Goal: Find specific page/section: Find specific page/section

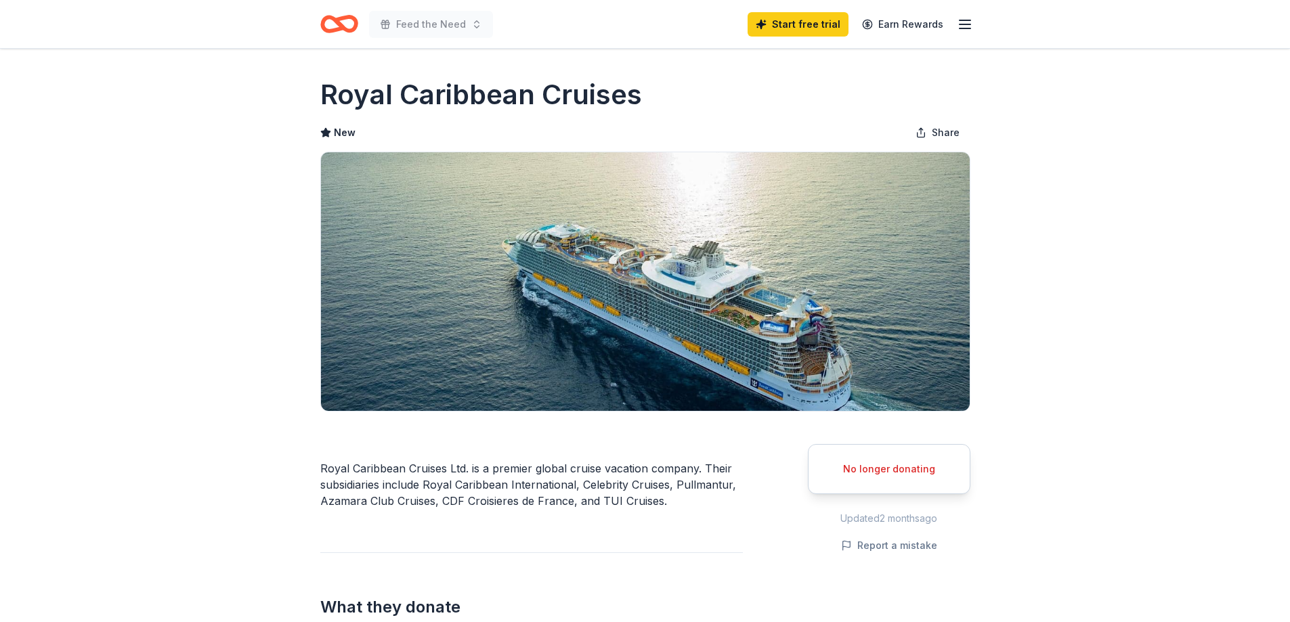
click at [339, 26] on icon "Home" at bounding box center [344, 24] width 21 height 14
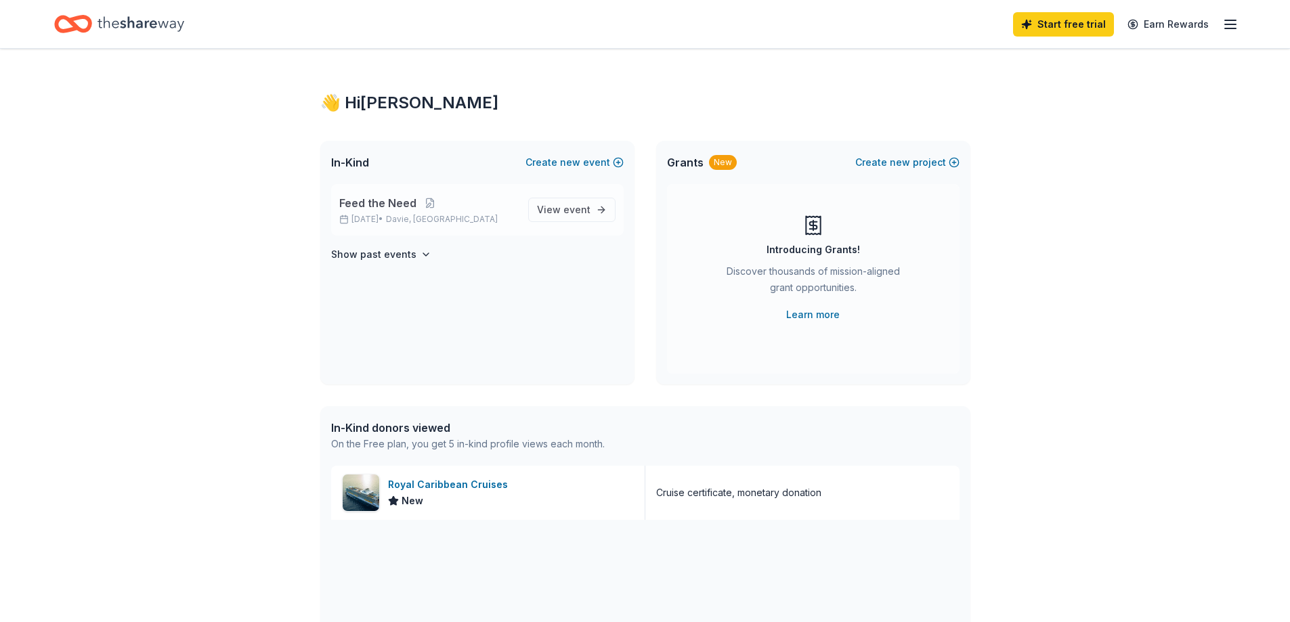
click at [502, 206] on p "Feed the Need" at bounding box center [428, 203] width 178 height 16
click at [1233, 21] on icon "button" at bounding box center [1230, 24] width 16 height 16
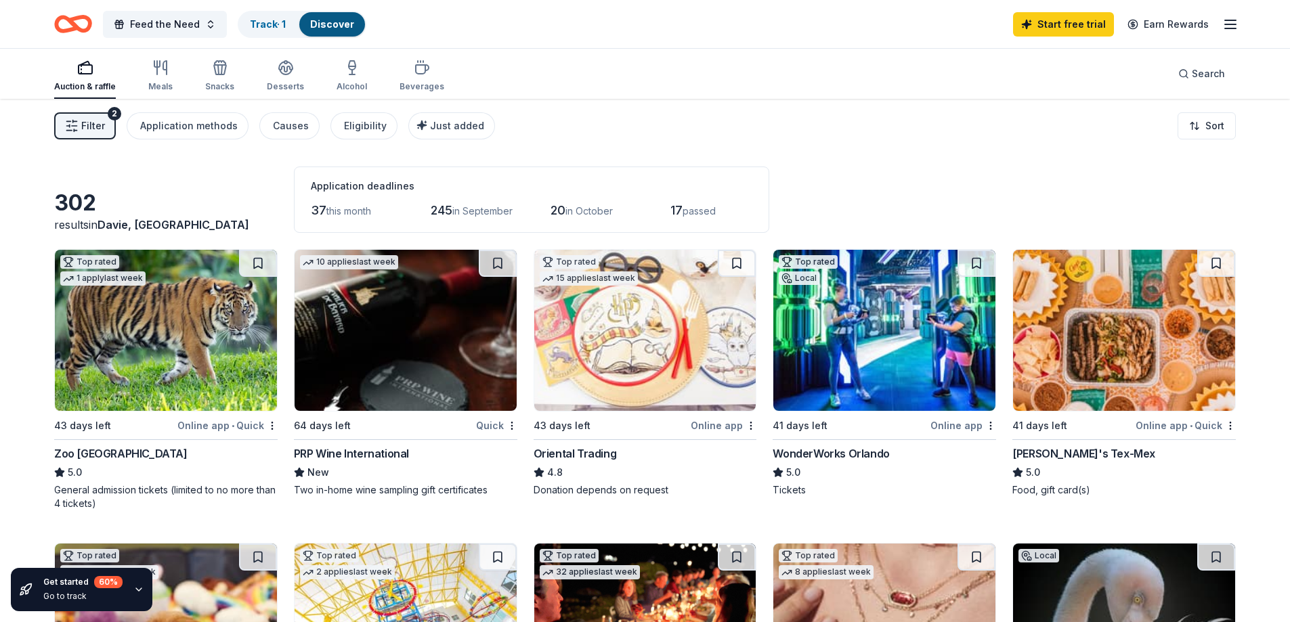
click at [1230, 30] on icon "button" at bounding box center [1230, 24] width 16 height 16
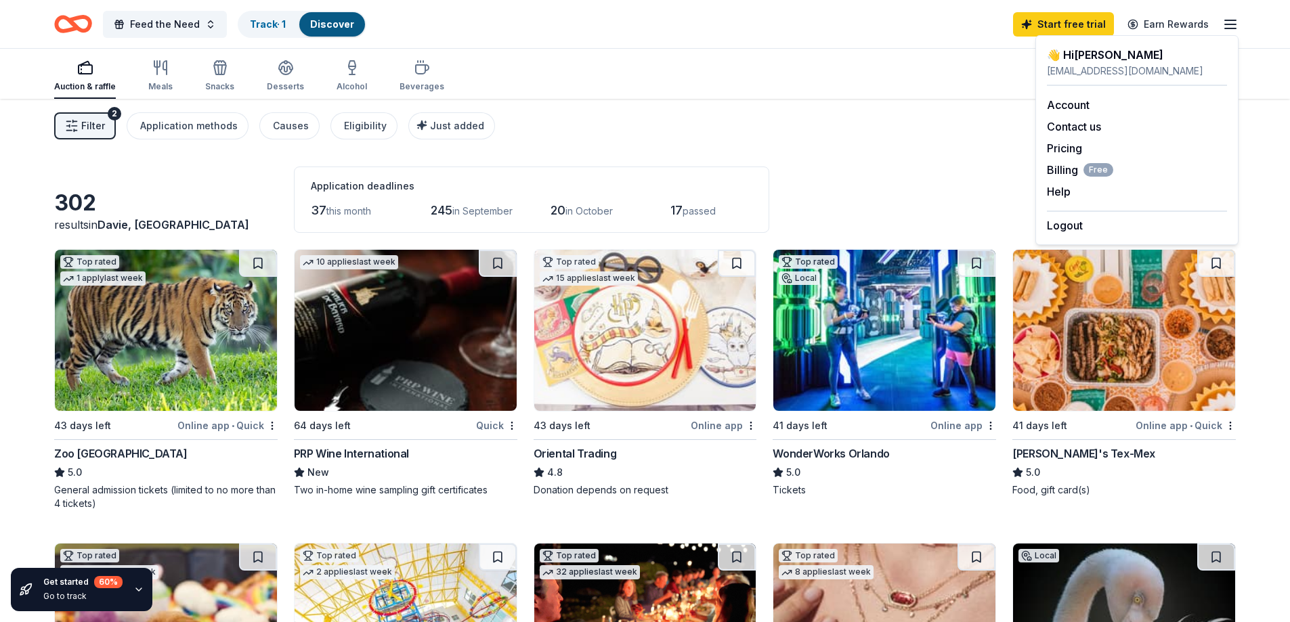
click at [913, 133] on div "Filter 2 Application methods Causes Eligibility Just added Sort" at bounding box center [645, 126] width 1290 height 54
